Goal: Complete application form: Complete application form

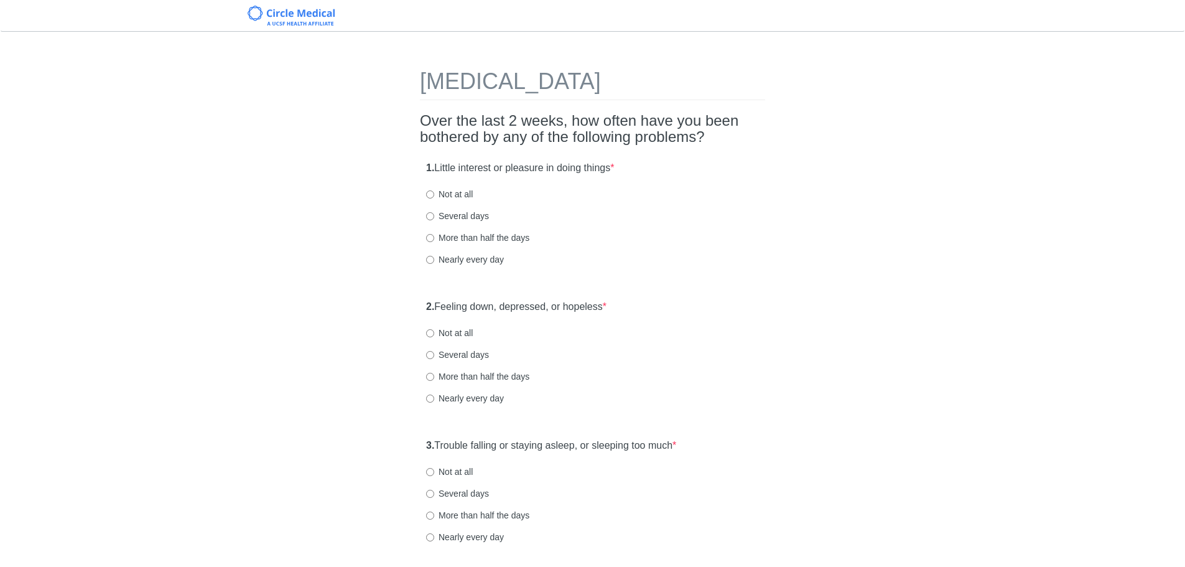
click at [438, 197] on label "Not at all" at bounding box center [449, 194] width 47 height 12
click at [434, 197] on input "Not at all" at bounding box center [430, 194] width 8 height 8
radio input "true"
click at [452, 335] on label "Not at all" at bounding box center [449, 333] width 47 height 12
click at [434, 335] on input "Not at all" at bounding box center [430, 333] width 8 height 8
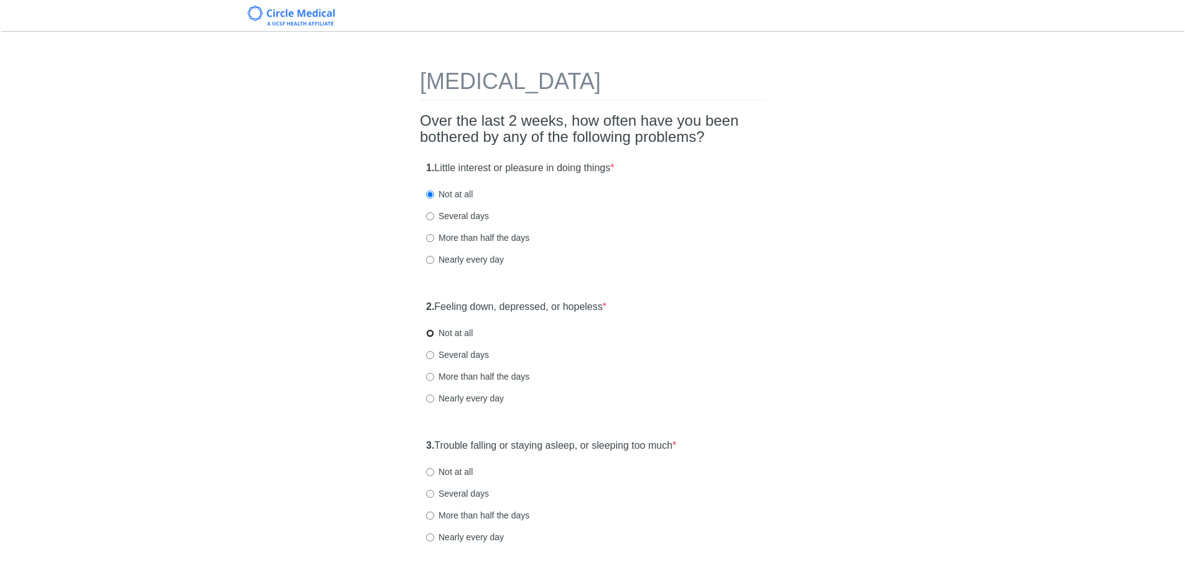
radio input "true"
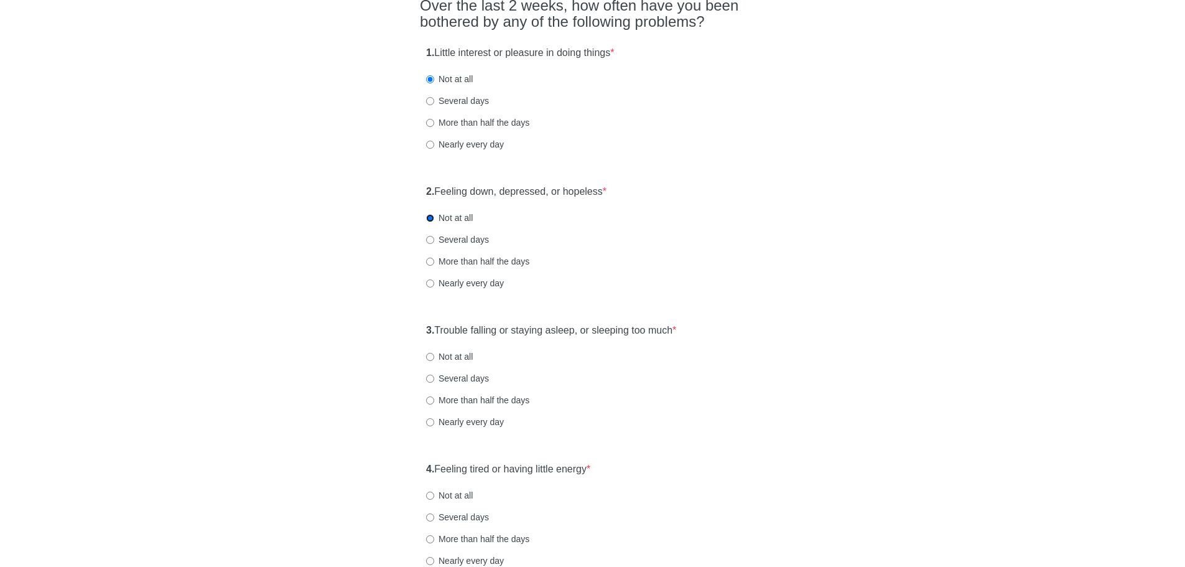
scroll to position [187, 0]
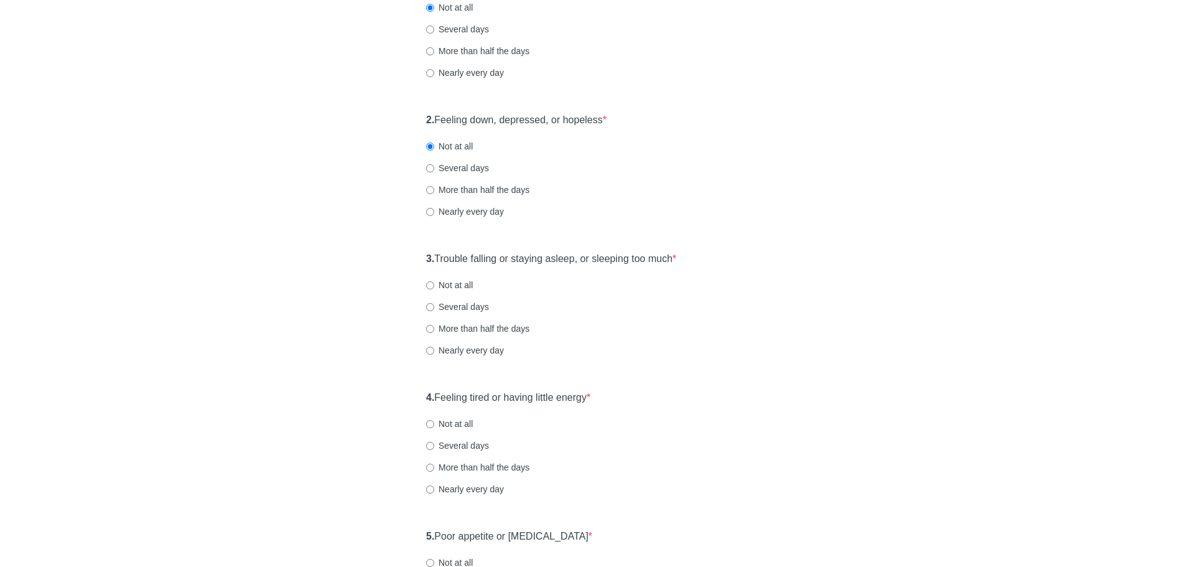
click at [445, 285] on label "Not at all" at bounding box center [449, 285] width 47 height 12
click at [434, 285] on input "Not at all" at bounding box center [430, 285] width 8 height 8
radio input "true"
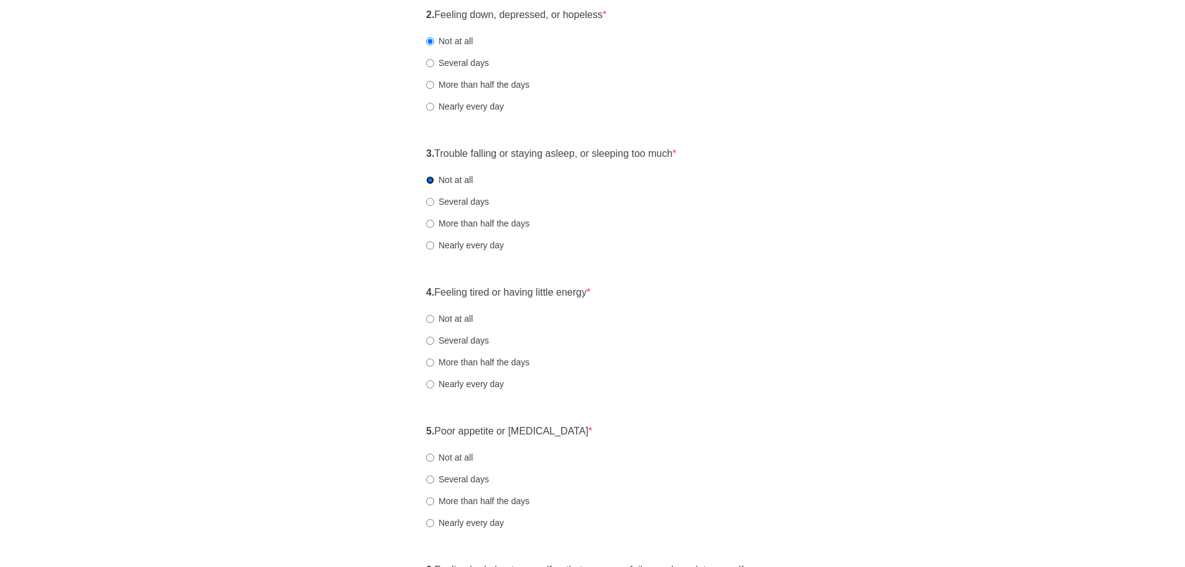
scroll to position [311, 0]
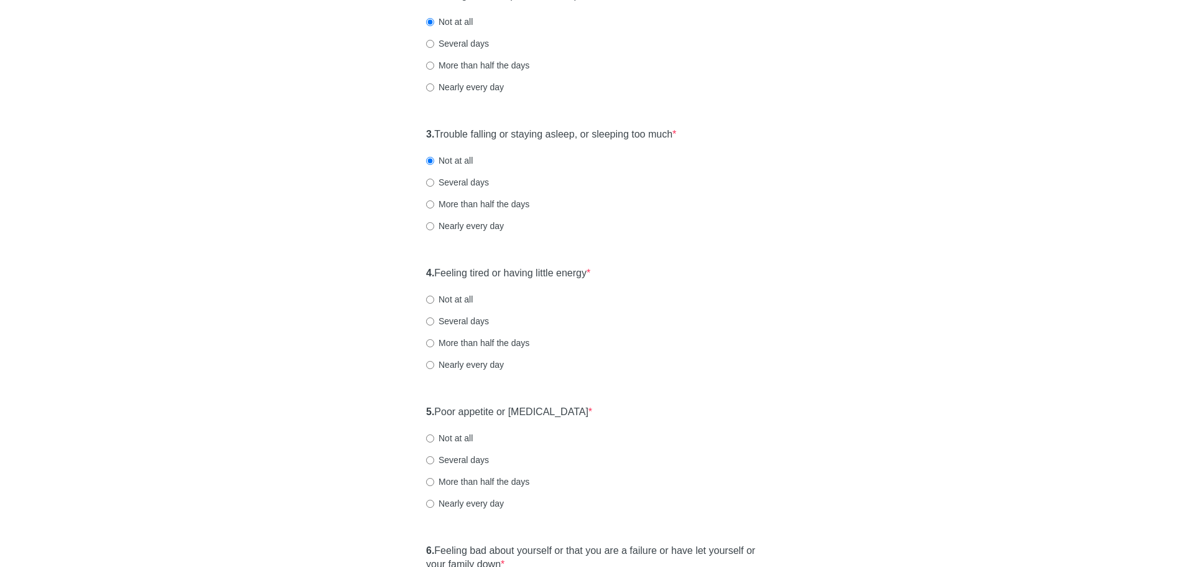
click at [455, 300] on label "Not at all" at bounding box center [449, 299] width 47 height 12
click at [434, 300] on input "Not at all" at bounding box center [430, 299] width 8 height 8
radio input "true"
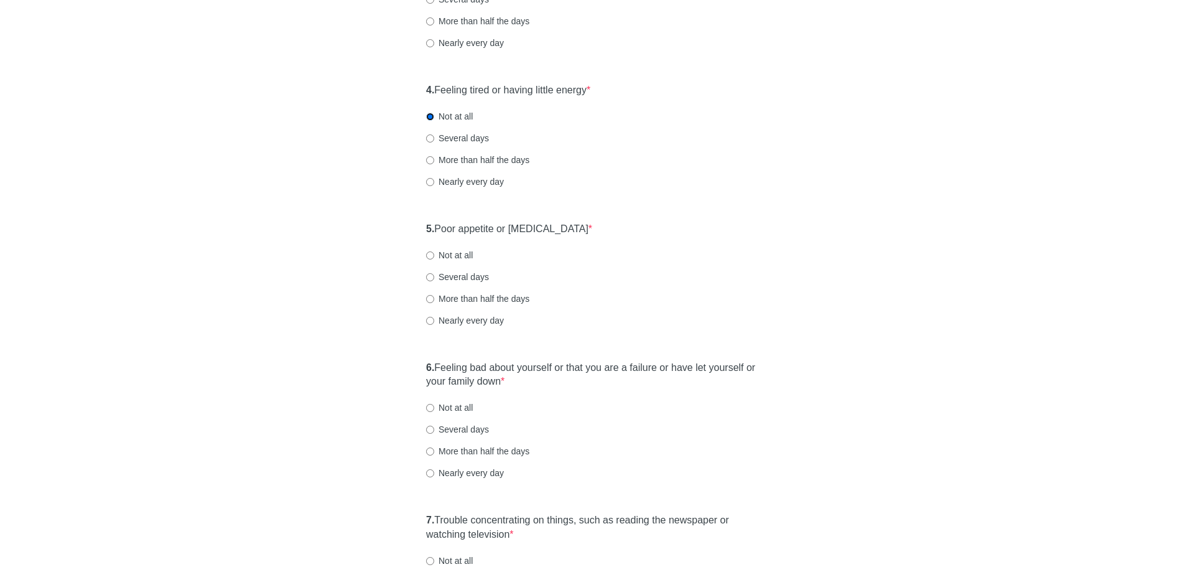
scroll to position [498, 0]
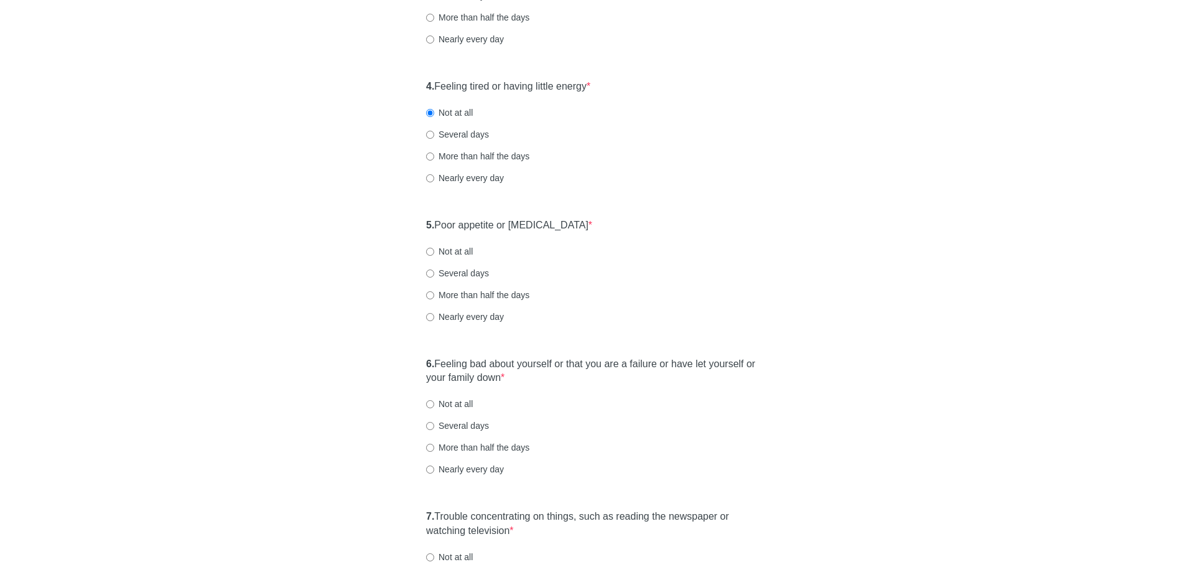
click at [441, 248] on label "Not at all" at bounding box center [449, 251] width 47 height 12
click at [434, 248] on input "Not at all" at bounding box center [430, 252] width 8 height 8
radio input "true"
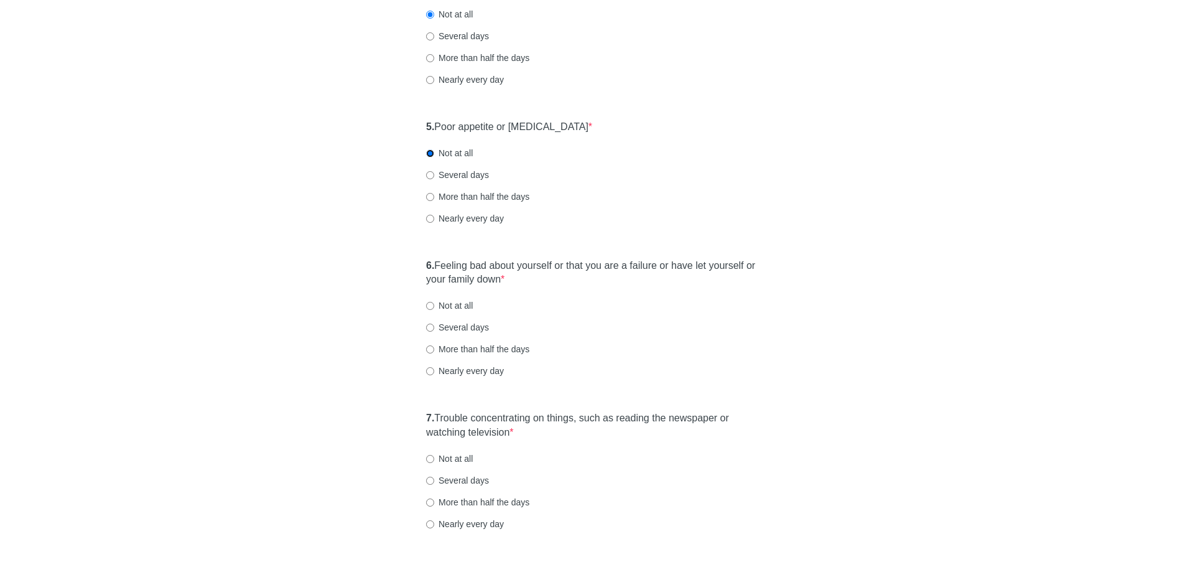
scroll to position [622, 0]
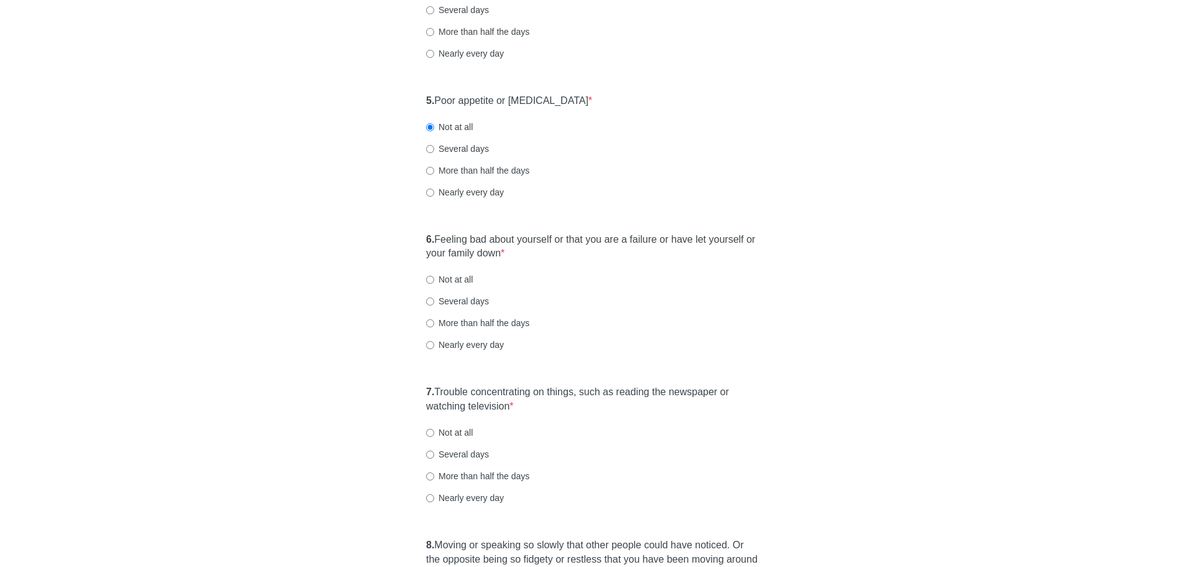
click at [447, 277] on label "Not at all" at bounding box center [449, 279] width 47 height 12
click at [434, 277] on input "Not at all" at bounding box center [430, 280] width 8 height 8
radio input "true"
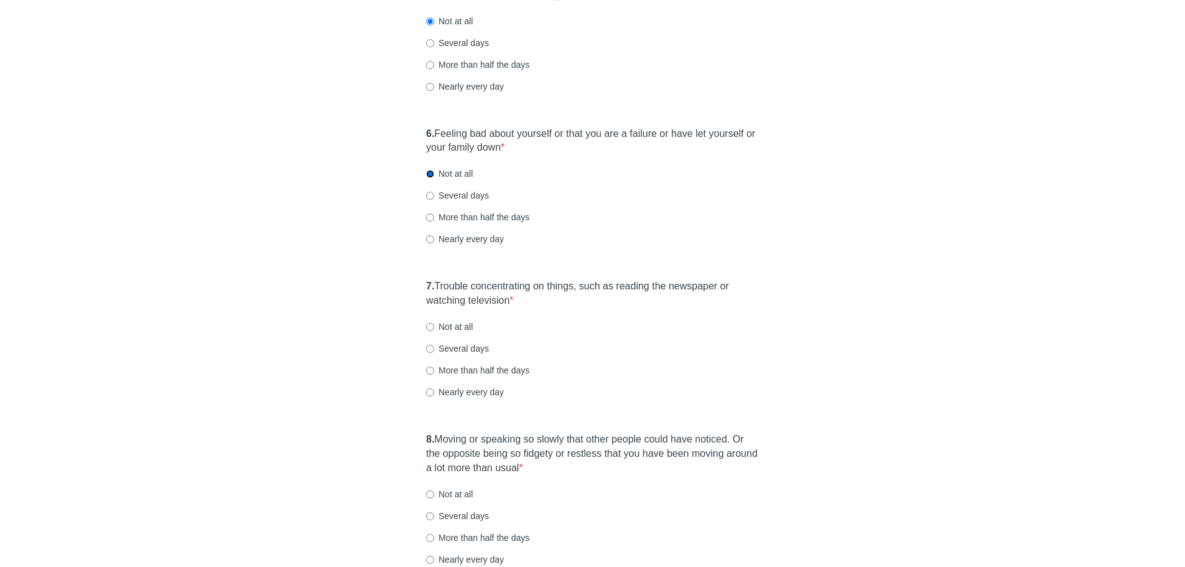
scroll to position [746, 0]
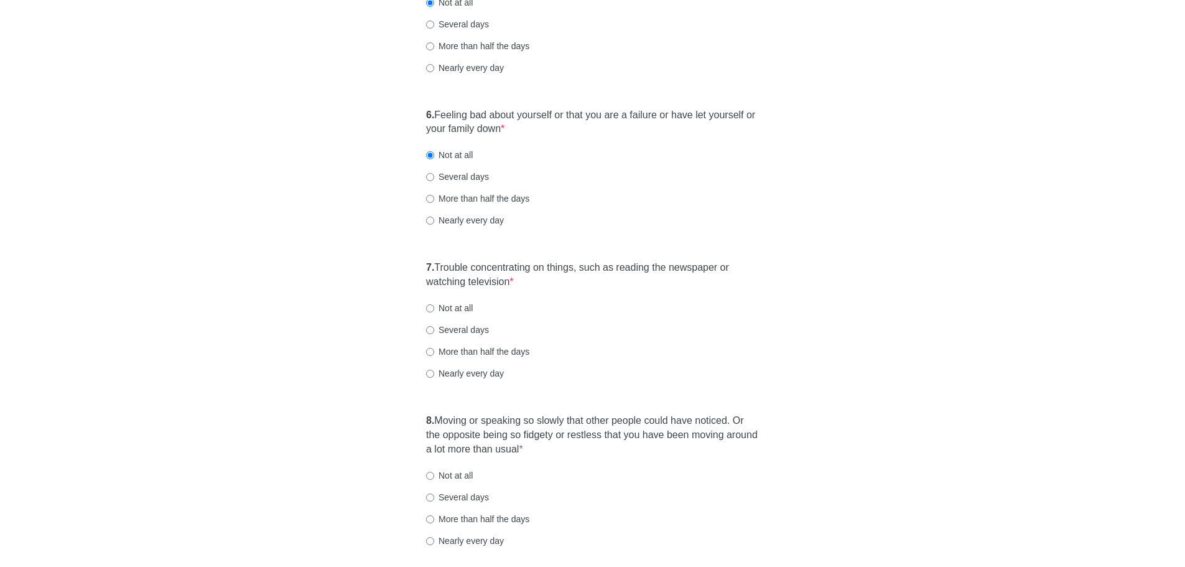
click at [436, 308] on label "Not at all" at bounding box center [449, 308] width 47 height 12
click at [434, 308] on input "Not at all" at bounding box center [430, 308] width 8 height 8
radio input "true"
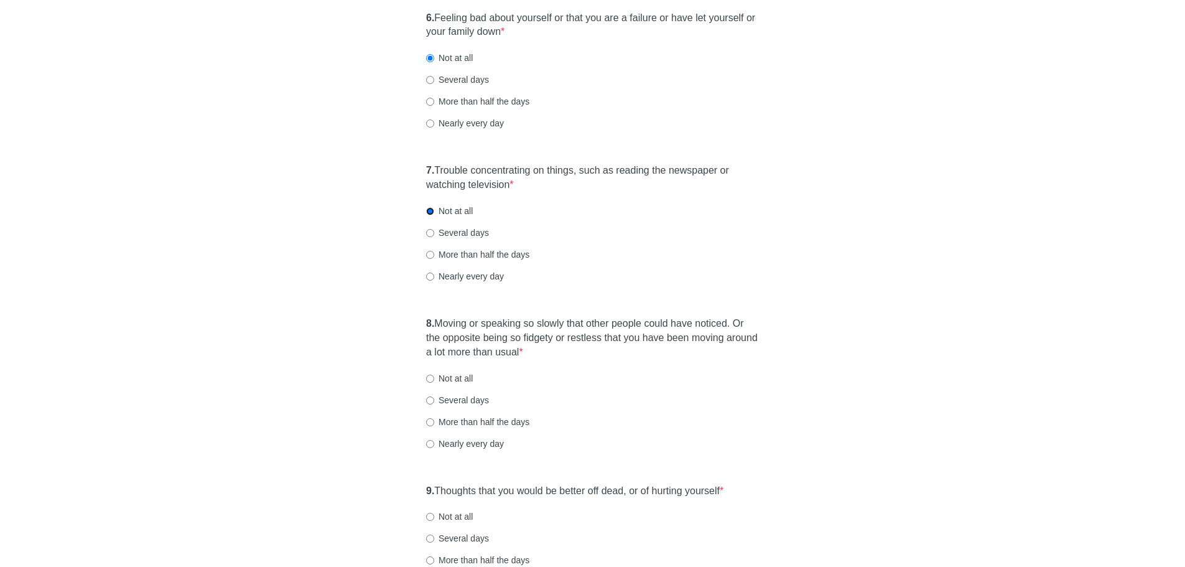
scroll to position [871, 0]
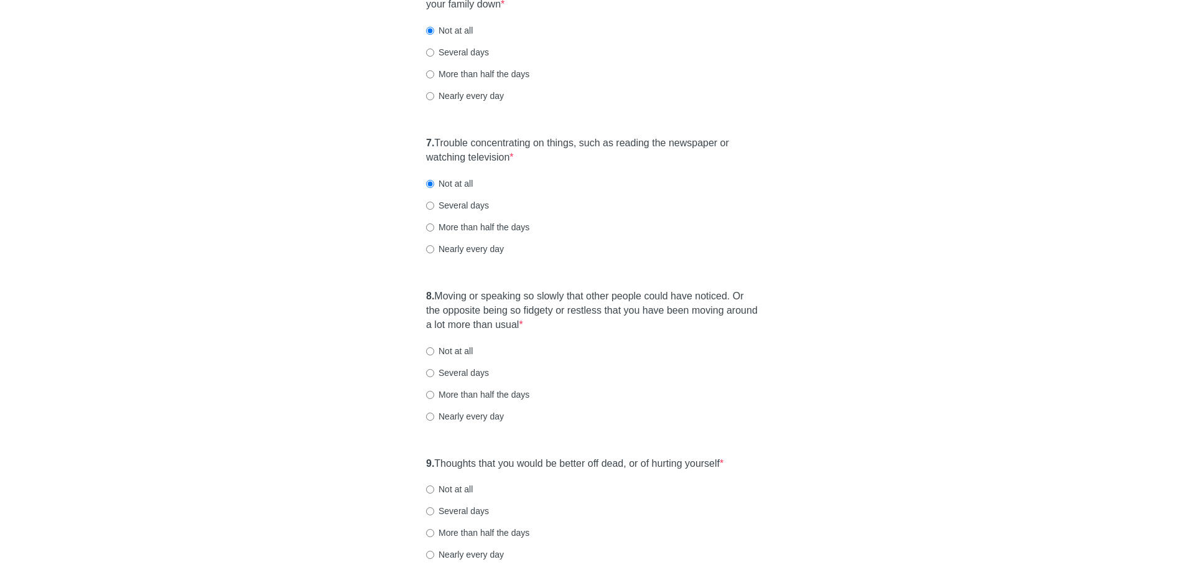
click at [438, 351] on label "Not at all" at bounding box center [449, 351] width 47 height 12
click at [434, 351] on input "Not at all" at bounding box center [430, 351] width 8 height 8
radio input "true"
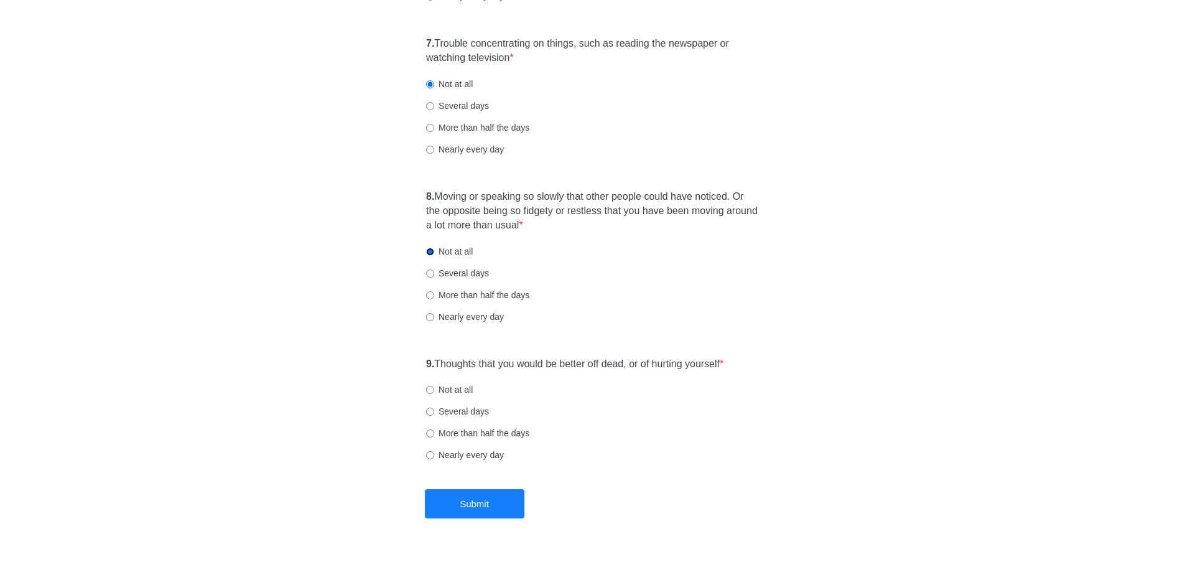
scroll to position [995, 0]
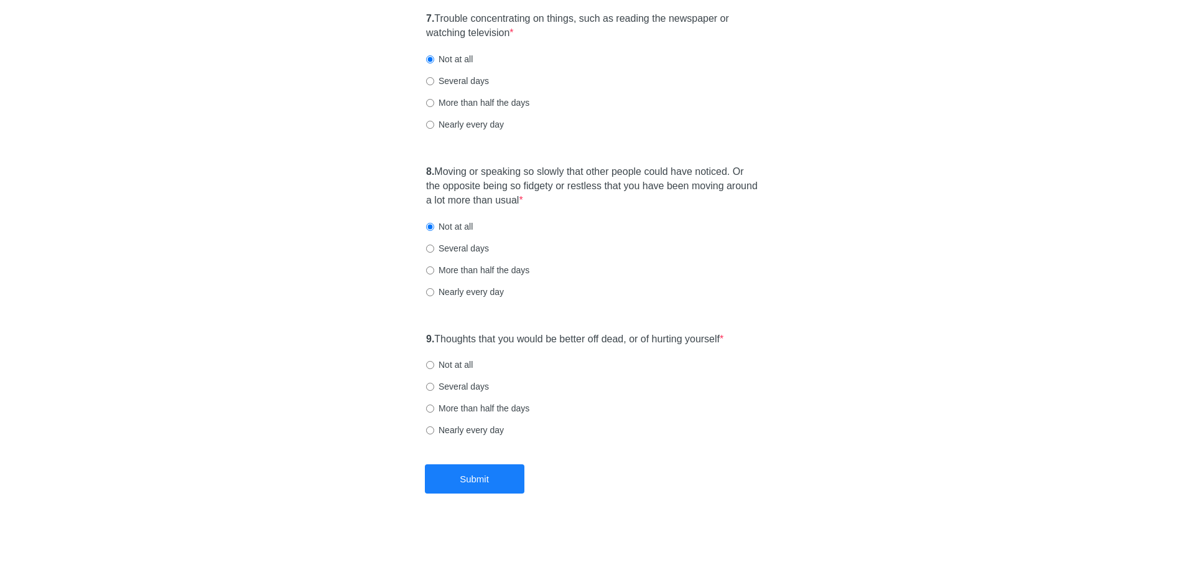
click at [437, 365] on label "Not at all" at bounding box center [449, 364] width 47 height 12
click at [434, 365] on input "Not at all" at bounding box center [430, 365] width 8 height 8
radio input "true"
click at [482, 476] on button "Submit" at bounding box center [475, 478] width 100 height 29
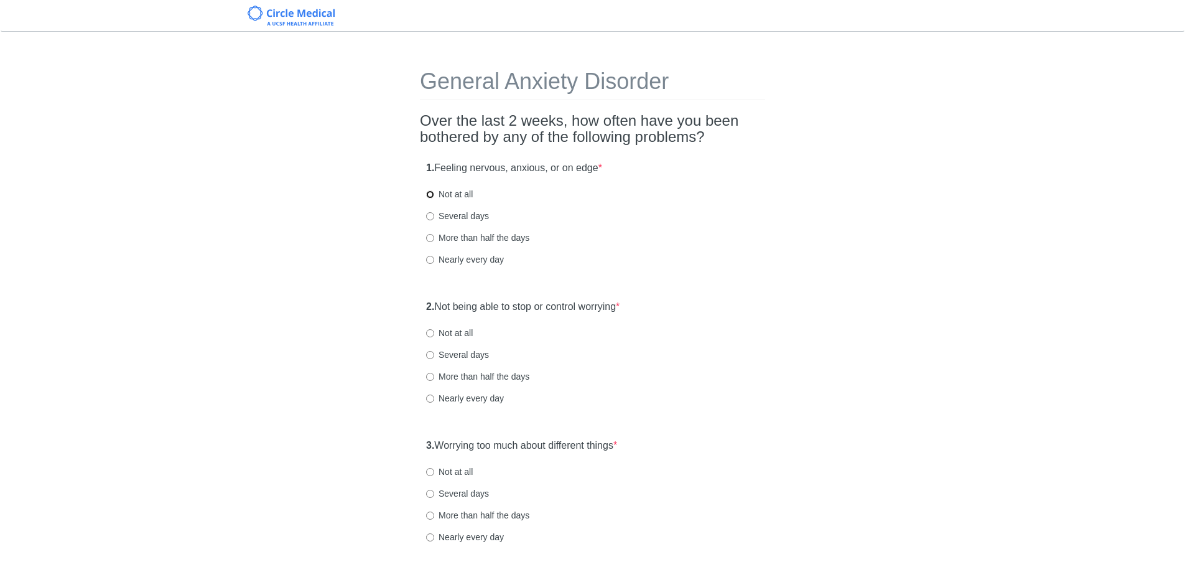
click at [429, 194] on input "Not at all" at bounding box center [430, 194] width 8 height 8
radio input "true"
click at [458, 333] on label "Not at all" at bounding box center [449, 333] width 47 height 12
click at [434, 333] on input "Not at all" at bounding box center [430, 333] width 8 height 8
radio input "true"
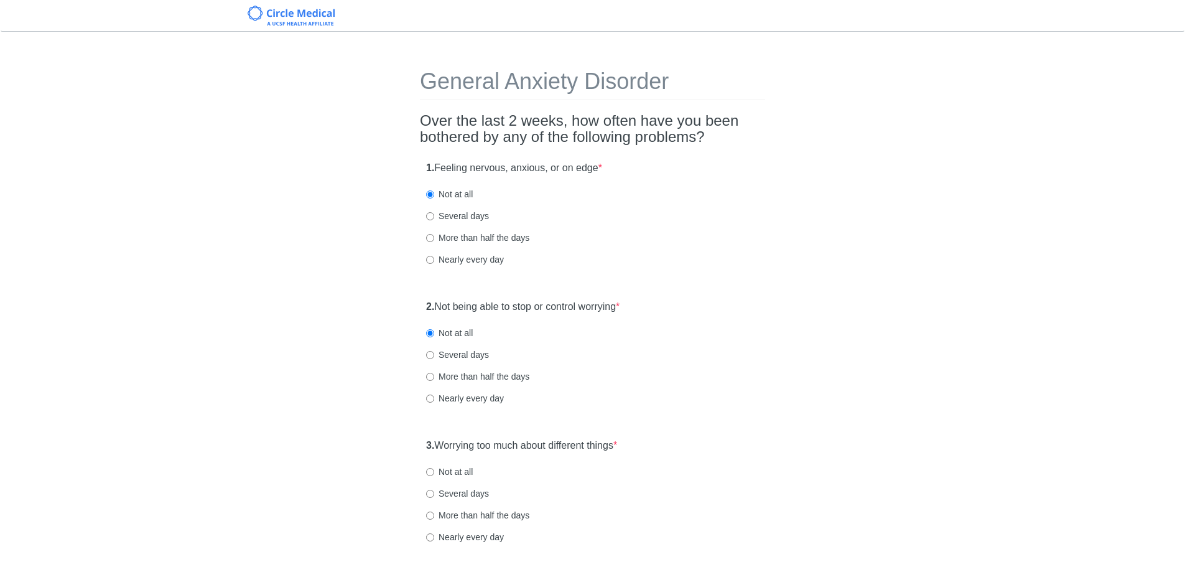
click at [444, 468] on label "Not at all" at bounding box center [449, 471] width 47 height 12
click at [434, 468] on input "Not at all" at bounding box center [430, 472] width 8 height 8
radio input "true"
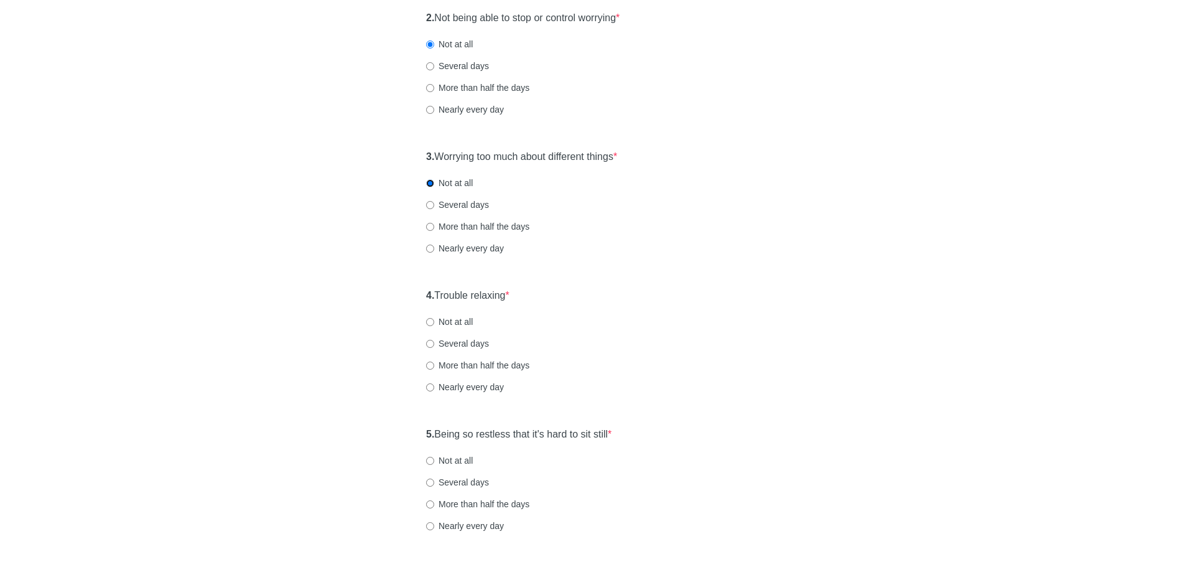
scroll to position [311, 0]
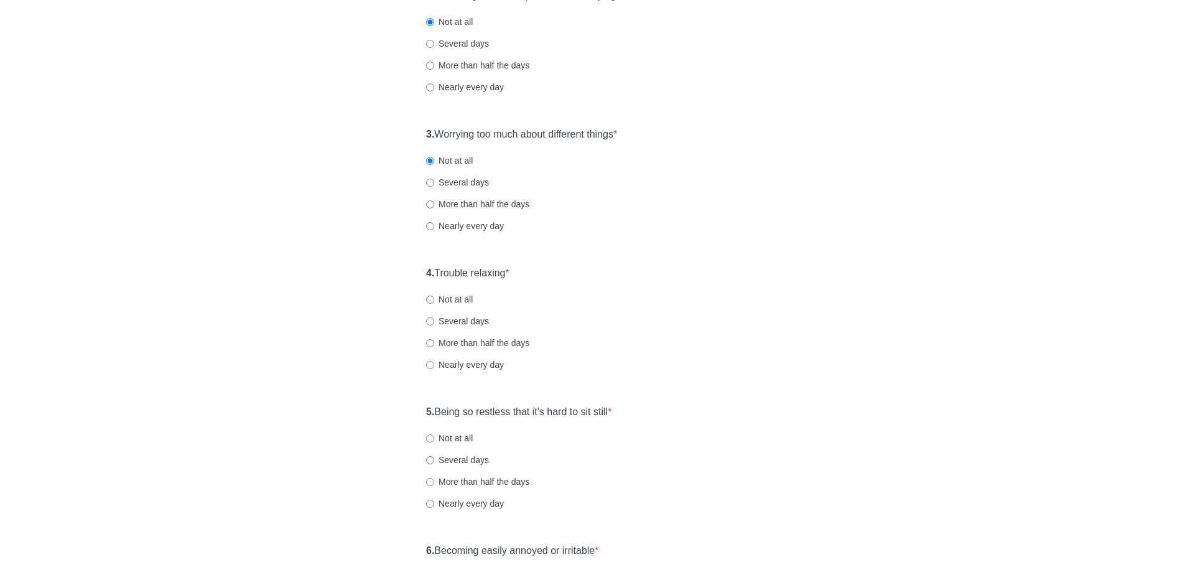
click at [442, 302] on label "Not at all" at bounding box center [449, 299] width 47 height 12
click at [434, 302] on input "Not at all" at bounding box center [430, 299] width 8 height 8
radio input "true"
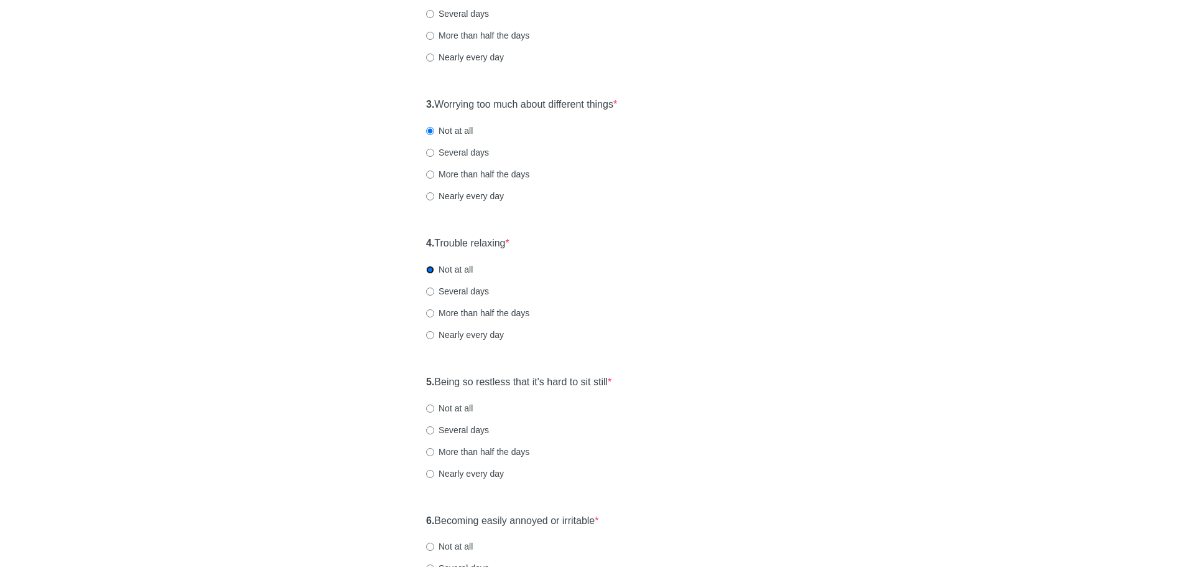
scroll to position [435, 0]
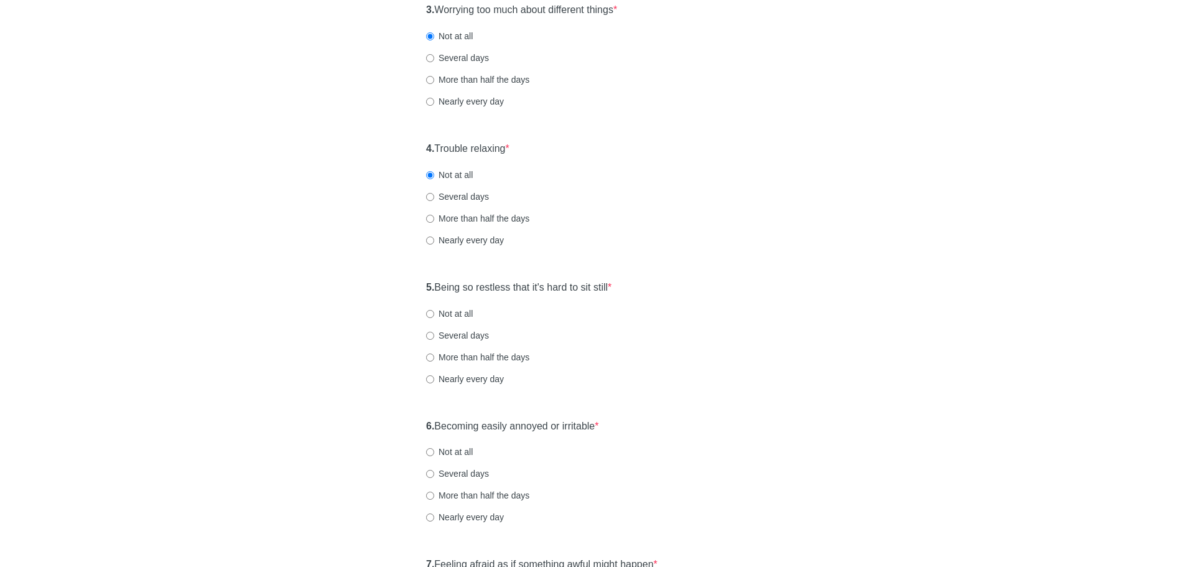
click at [437, 313] on label "Not at all" at bounding box center [449, 313] width 47 height 12
click at [434, 313] on input "Not at all" at bounding box center [430, 314] width 8 height 8
radio input "true"
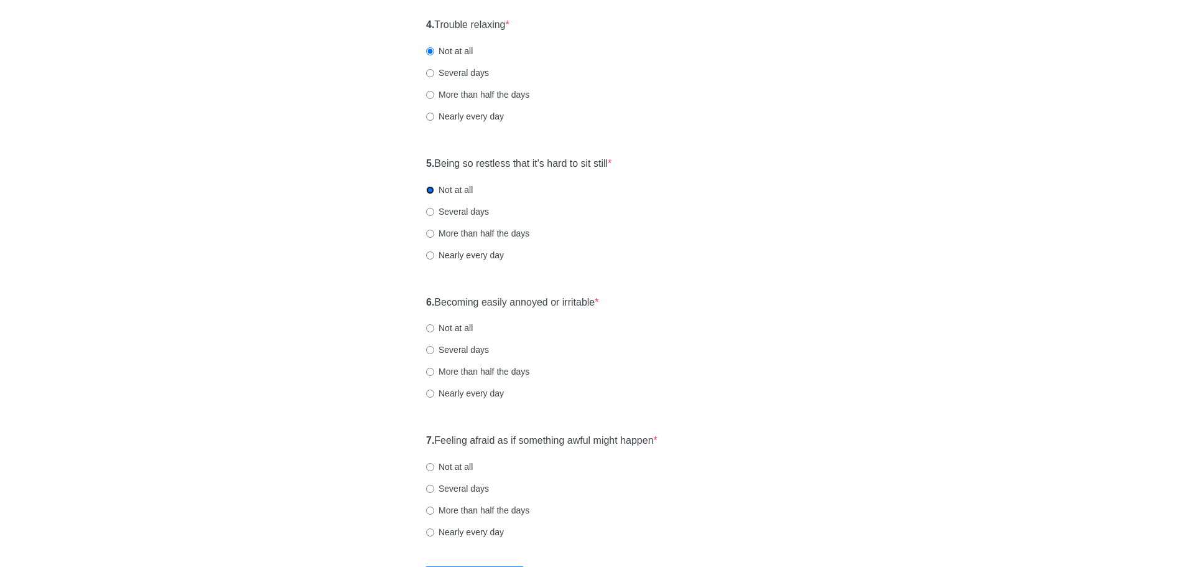
scroll to position [560, 0]
click at [456, 333] on label "Not at all" at bounding box center [449, 327] width 47 height 12
click at [434, 331] on input "Not at all" at bounding box center [430, 327] width 8 height 8
radio input "true"
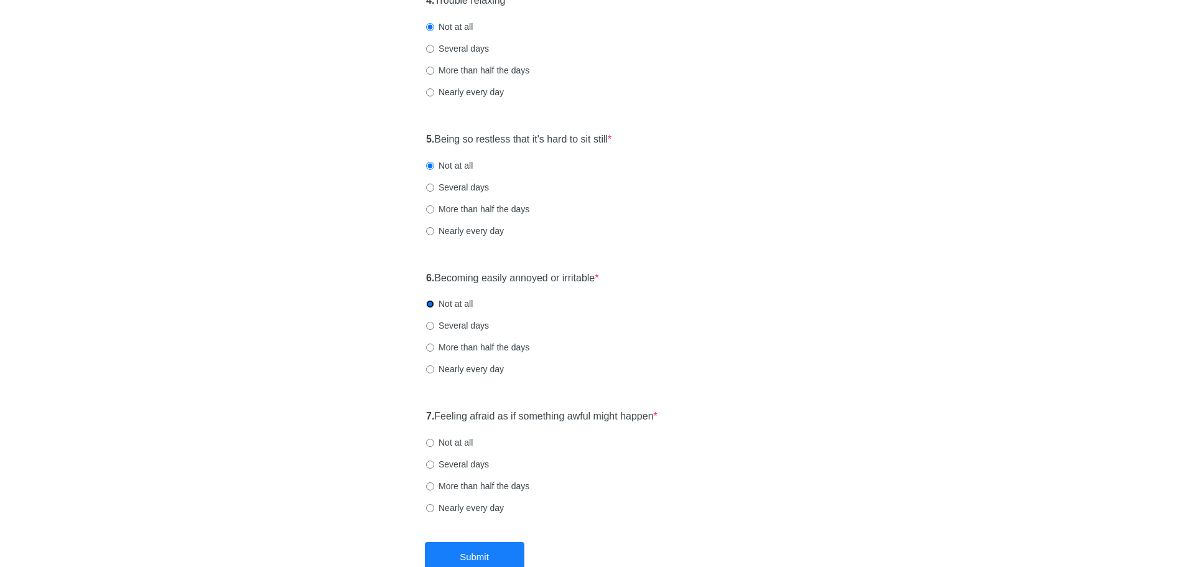
scroll to position [663, 0]
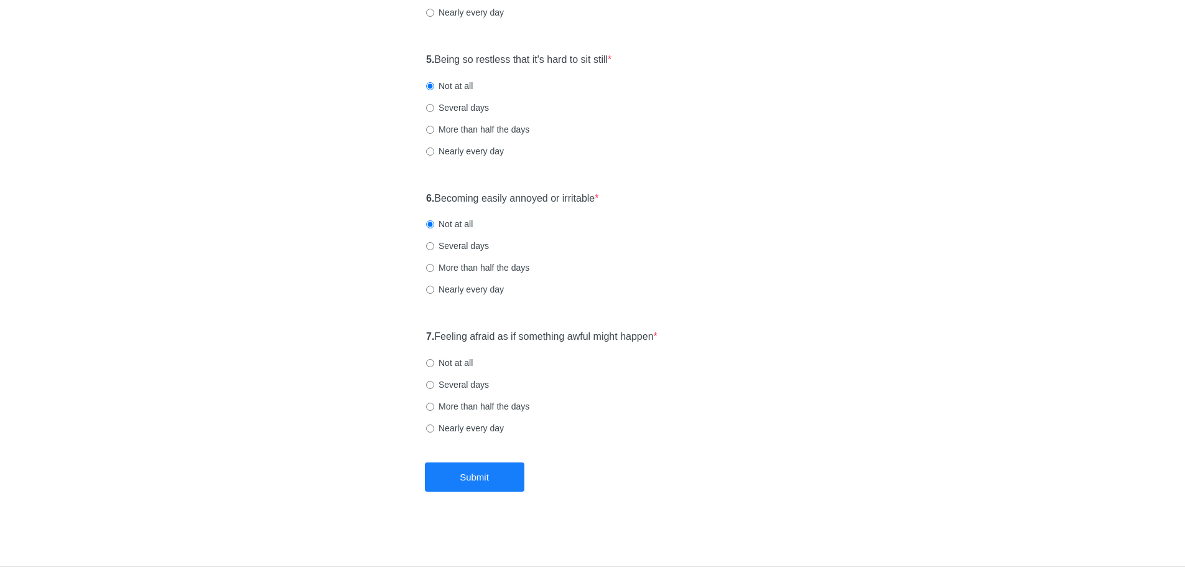
click at [448, 361] on label "Not at all" at bounding box center [449, 362] width 47 height 12
click at [434, 361] on input "Not at all" at bounding box center [430, 363] width 8 height 8
radio input "true"
click at [494, 476] on button "Submit" at bounding box center [475, 476] width 100 height 29
